Goal: Task Accomplishment & Management: Complete application form

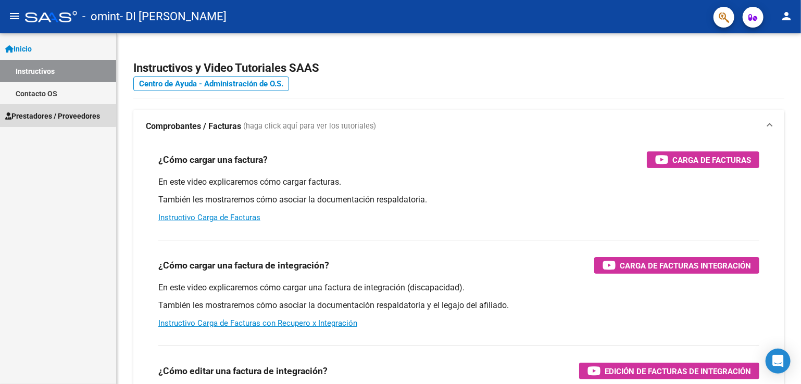
click at [38, 114] on span "Prestadores / Proveedores" at bounding box center [52, 115] width 95 height 11
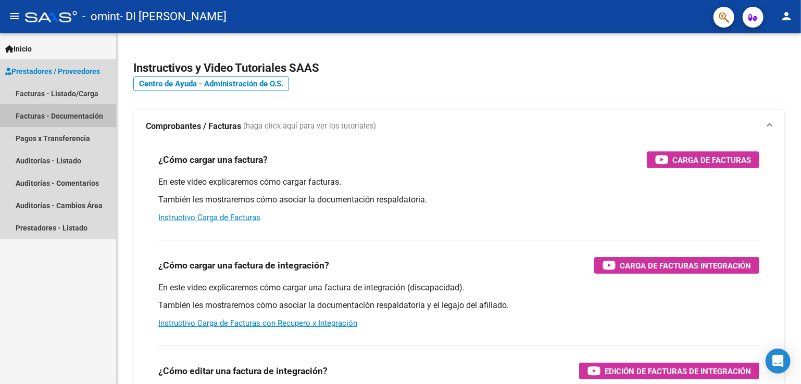
click at [86, 118] on link "Facturas - Documentación" at bounding box center [58, 116] width 116 height 22
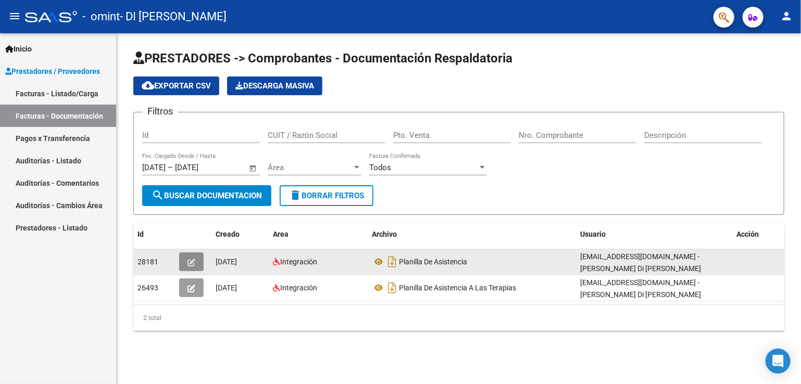
click at [185, 259] on button "button" at bounding box center [191, 262] width 24 height 19
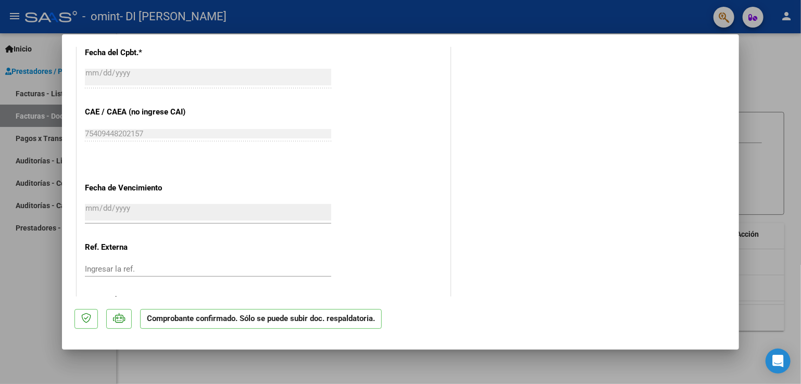
scroll to position [737, 0]
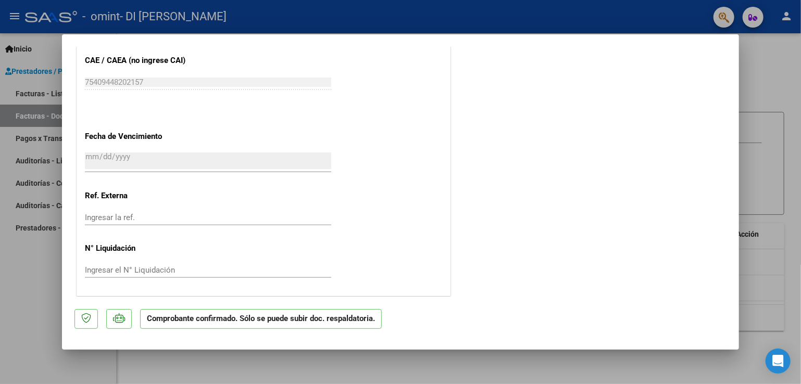
click at [167, 318] on p "Comprobante confirmado. Sólo se puede subir doc. respaldatoria." at bounding box center [261, 319] width 242 height 20
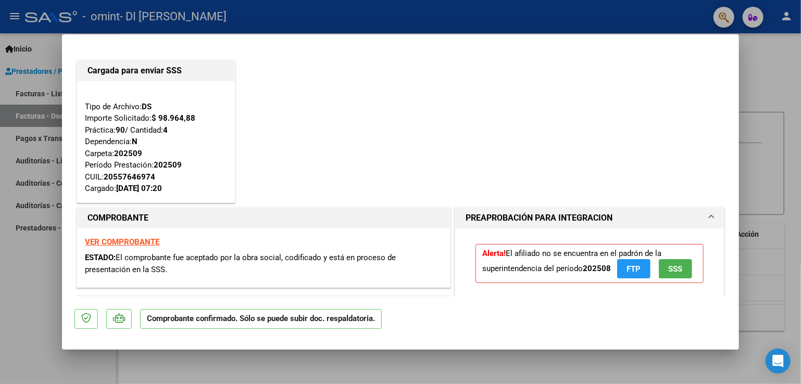
scroll to position [0, 0]
click at [670, 269] on span "SSS" at bounding box center [676, 269] width 14 height 9
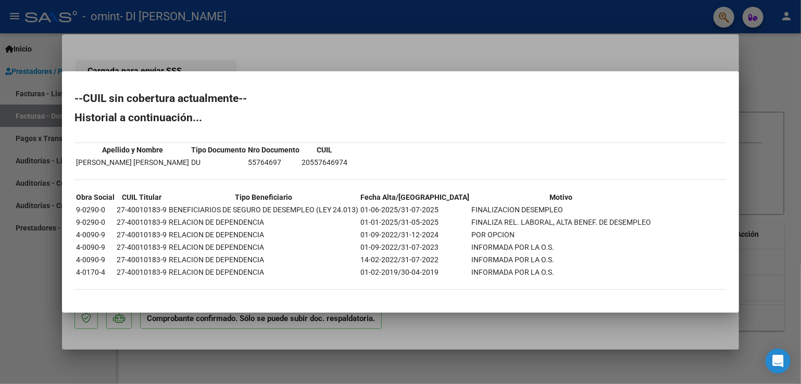
click at [692, 128] on div "--CUIL sin cobertura actualmente-- Historial a continuación... Apellido y Nombr…" at bounding box center [400, 196] width 652 height 207
click at [289, 66] on div at bounding box center [400, 192] width 801 height 384
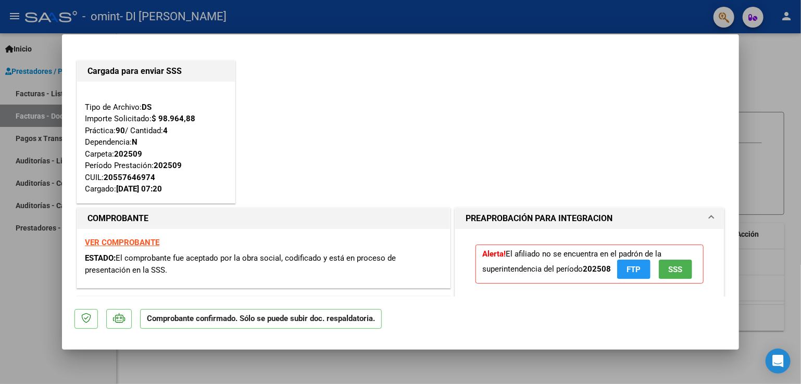
click at [627, 268] on span "FTP" at bounding box center [634, 269] width 14 height 9
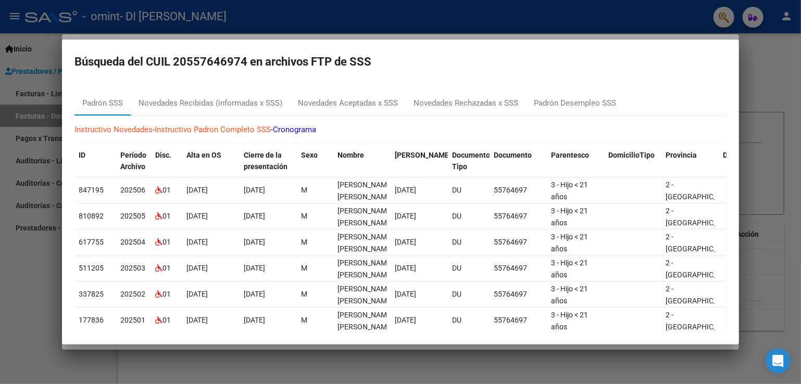
click at [448, 78] on mat-dialog-container "Búsqueda del CUIL 20557646974 en archivos FTP de SSS Padrón SSS Novedades Recib…" at bounding box center [400, 192] width 677 height 305
click at [724, 61] on h2 "Búsqueda del CUIL 20557646974 en archivos FTP de SSS" at bounding box center [400, 62] width 652 height 20
click at [96, 102] on div "Padrón SSS" at bounding box center [102, 103] width 41 height 12
click at [768, 62] on div at bounding box center [400, 192] width 801 height 384
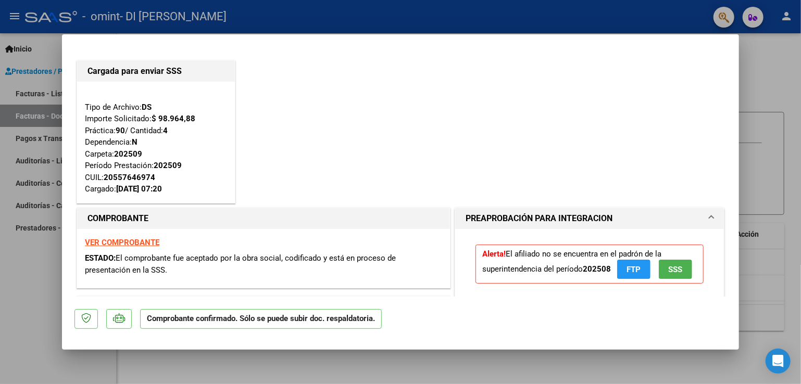
click at [322, 318] on p "Comprobante confirmado. Sólo se puede subir doc. respaldatoria." at bounding box center [261, 319] width 242 height 20
click at [123, 243] on strong "VER COMPROBANTE" at bounding box center [122, 242] width 74 height 9
click at [33, 280] on div at bounding box center [400, 192] width 801 height 384
type input "$ 0,00"
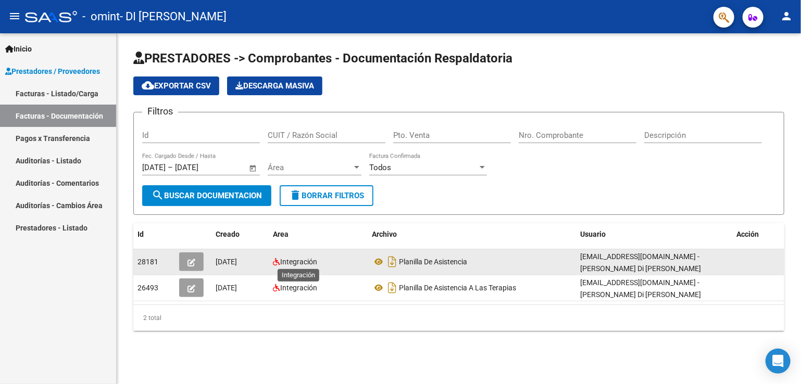
click at [298, 263] on span "Integración" at bounding box center [298, 262] width 37 height 8
click at [183, 257] on button "button" at bounding box center [191, 262] width 24 height 19
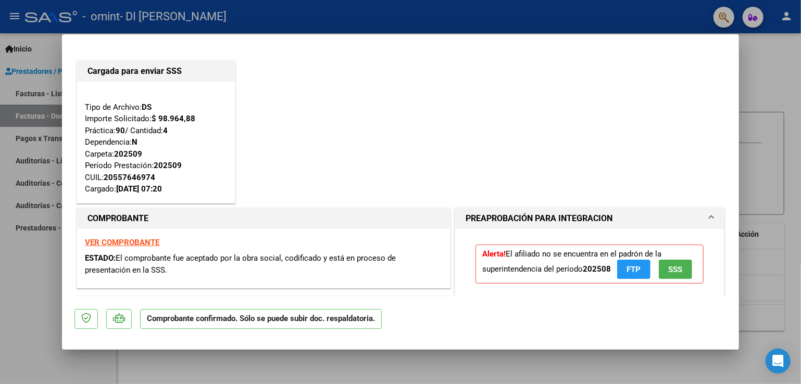
click at [121, 238] on strong "VER COMPROBANTE" at bounding box center [122, 242] width 74 height 9
click at [709, 215] on span at bounding box center [711, 218] width 4 height 12
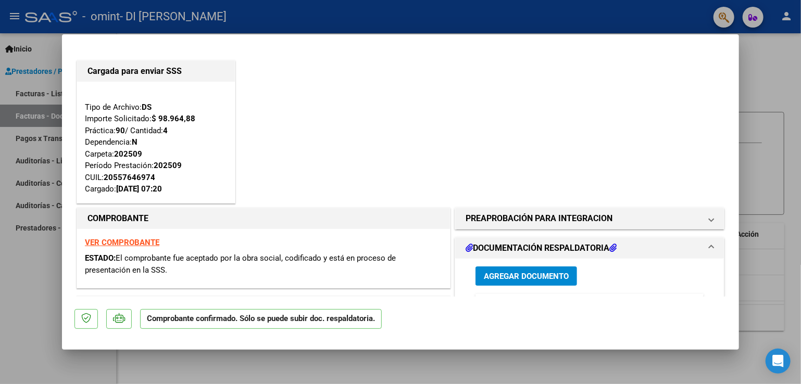
click at [517, 275] on span "Agregar Documento" at bounding box center [526, 276] width 85 height 9
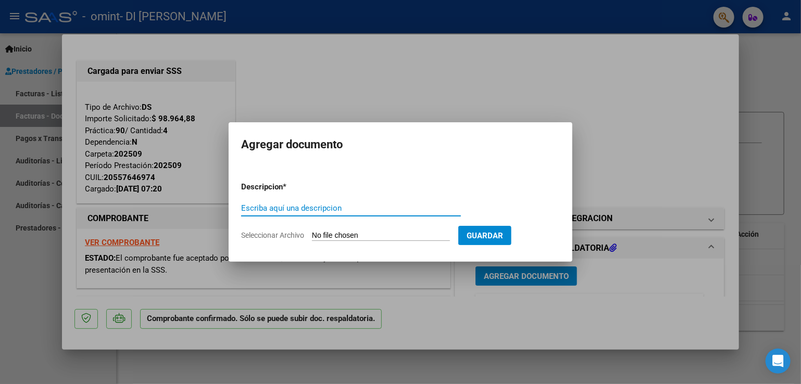
click at [244, 208] on input "Escriba aquí una descripcion" at bounding box center [351, 208] width 220 height 9
type input "planilla de asistencia a terapia ocupacional"
click at [254, 234] on span "Seleccionar Archivo" at bounding box center [272, 235] width 63 height 8
click at [312, 234] on input "Seleccionar Archivo" at bounding box center [381, 236] width 138 height 10
type input "C:\fakepath\asist SEPTIEMBRE [PERSON_NAME] 8.pdf"
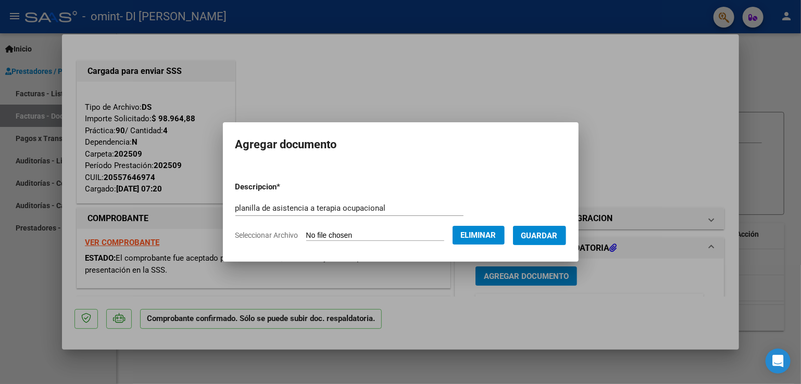
click at [550, 234] on span "Guardar" at bounding box center [539, 235] width 36 height 9
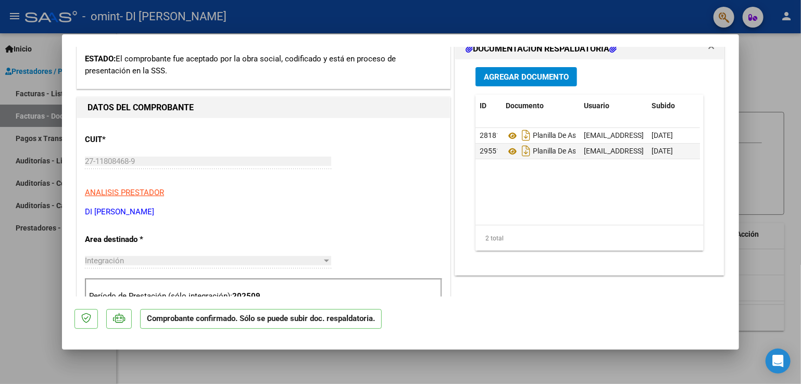
scroll to position [8, 0]
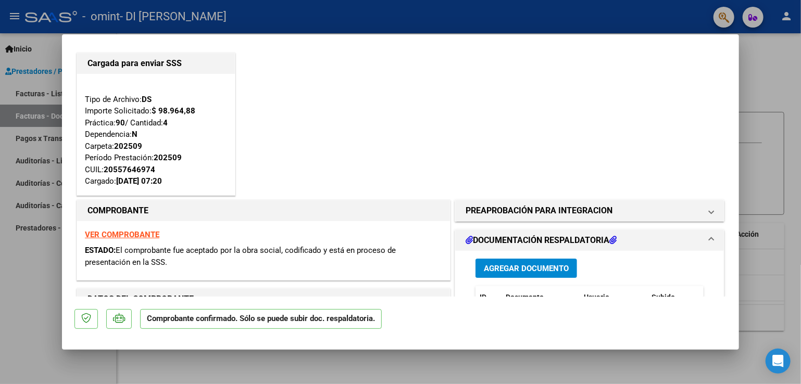
click at [128, 211] on strong "COMPROBANTE" at bounding box center [117, 211] width 61 height 10
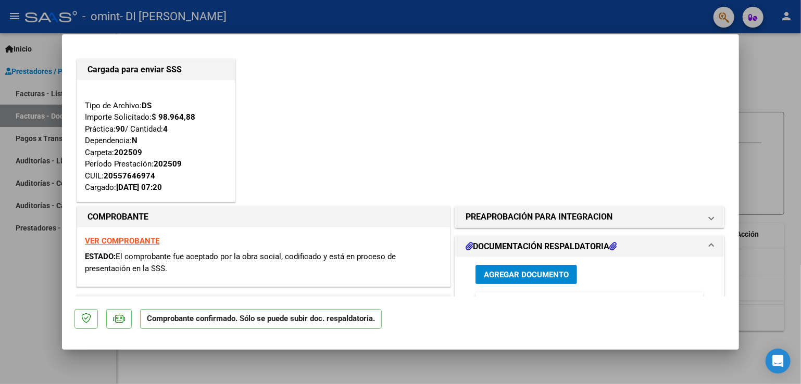
scroll to position [0, 0]
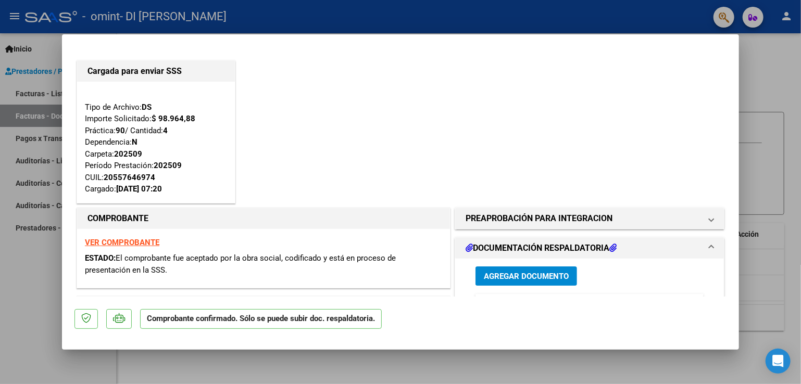
click at [779, 69] on div at bounding box center [400, 192] width 801 height 384
type input "$ 0,00"
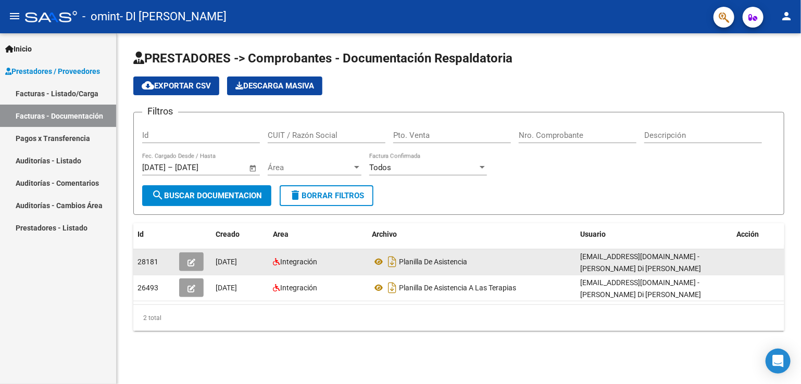
click at [233, 264] on span "[DATE]" at bounding box center [226, 262] width 21 height 8
click at [195, 264] on button "button" at bounding box center [191, 262] width 24 height 19
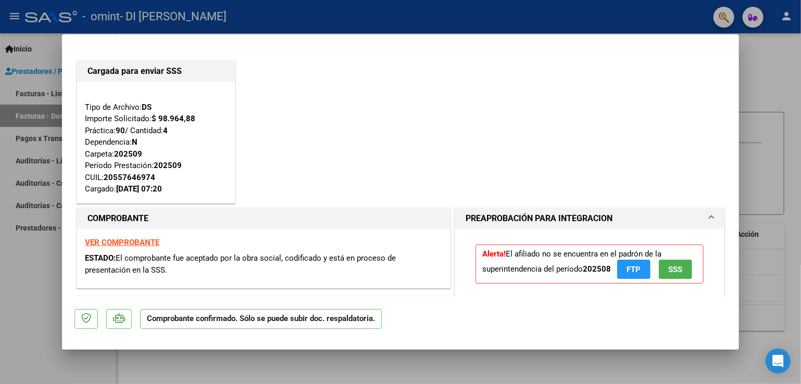
click at [482, 118] on div "Cargada para enviar SSS Tipo de Archivo: DS Importe Solicitado: $ 98.964,88 Prá…" at bounding box center [400, 131] width 652 height 147
click at [748, 71] on div at bounding box center [400, 192] width 801 height 384
type input "$ 0,00"
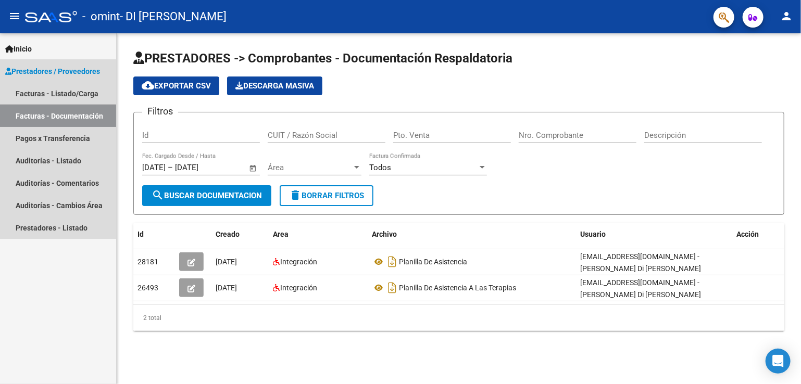
click at [52, 119] on link "Facturas - Documentación" at bounding box center [58, 116] width 116 height 22
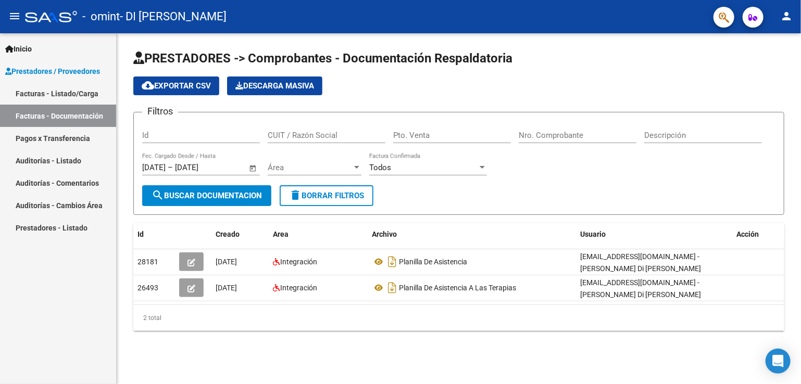
click at [64, 92] on link "Facturas - Listado/Carga" at bounding box center [58, 93] width 116 height 22
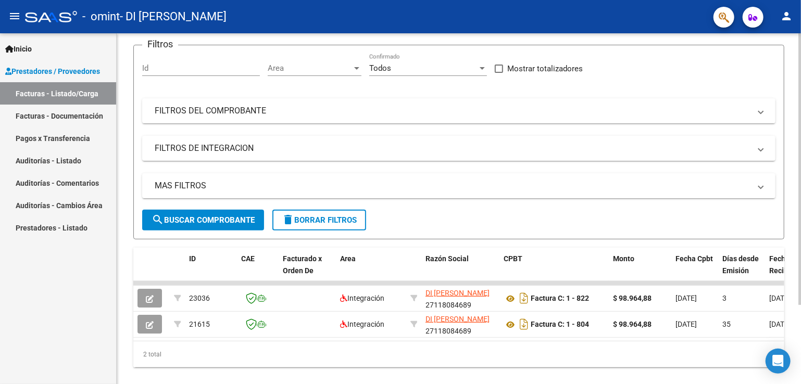
scroll to position [102, 0]
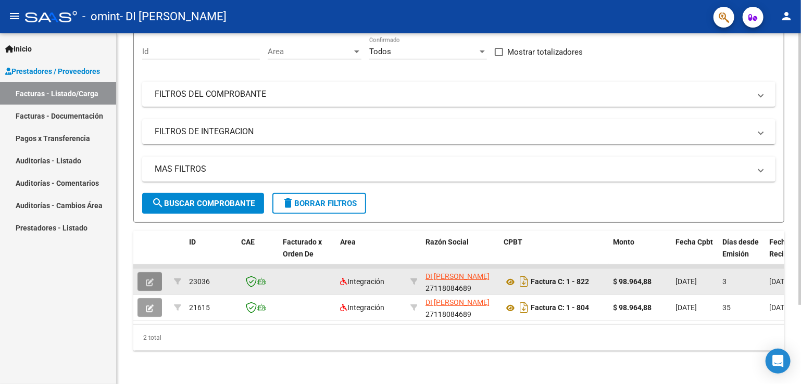
click at [150, 279] on icon "button" at bounding box center [150, 283] width 8 height 8
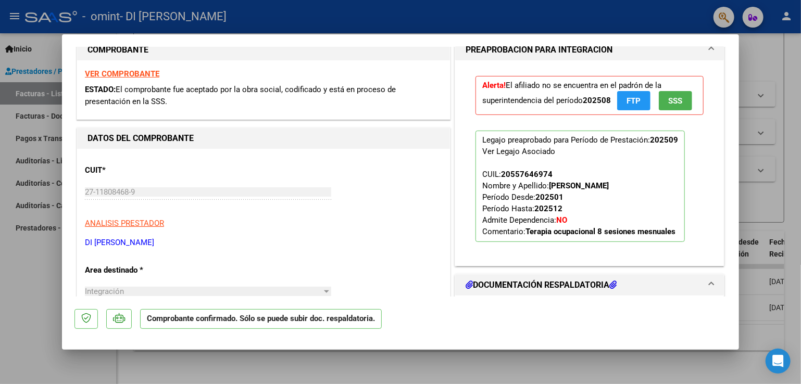
scroll to position [0, 0]
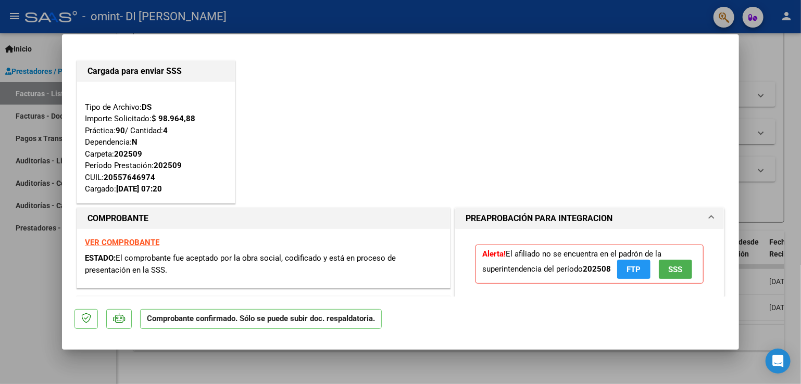
click at [795, 69] on div at bounding box center [400, 192] width 801 height 384
type input "$ 0,00"
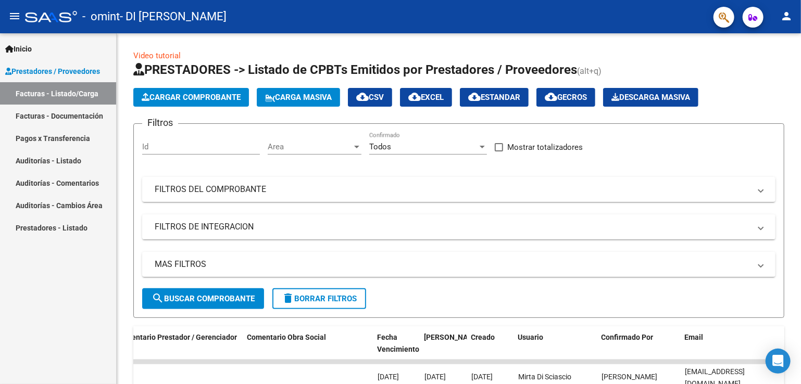
click at [789, 15] on mat-icon "person" at bounding box center [786, 16] width 12 height 12
